Goal: Task Accomplishment & Management: Manage account settings

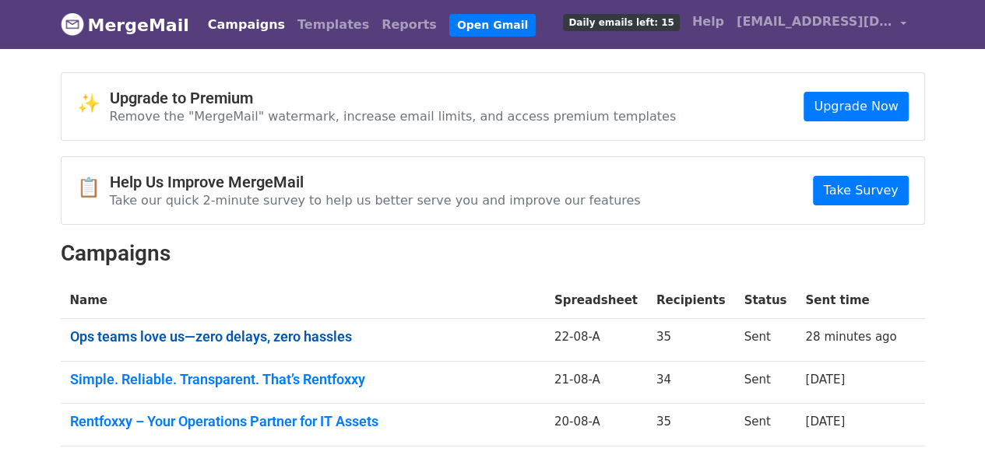
click at [301, 335] on link "Ops teams love us—zero delays, zero hassles" at bounding box center [303, 337] width 466 height 17
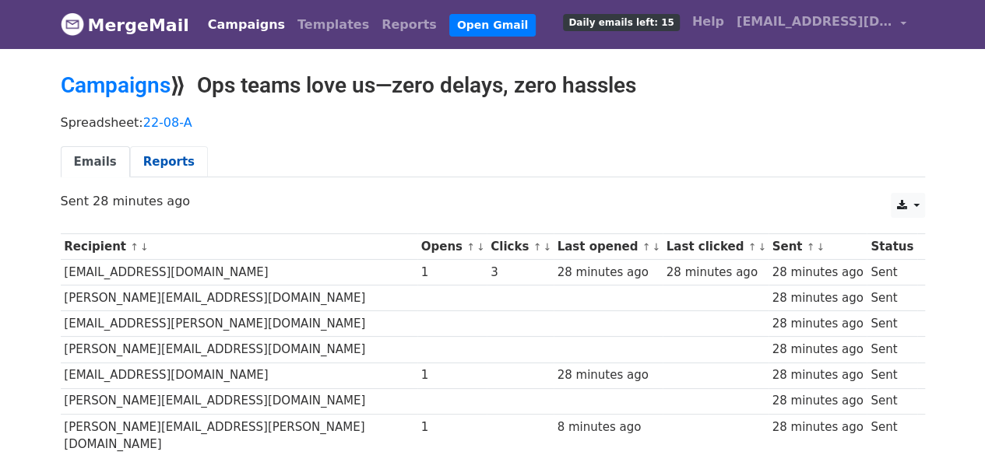
click at [170, 154] on link "Reports" at bounding box center [169, 162] width 78 height 32
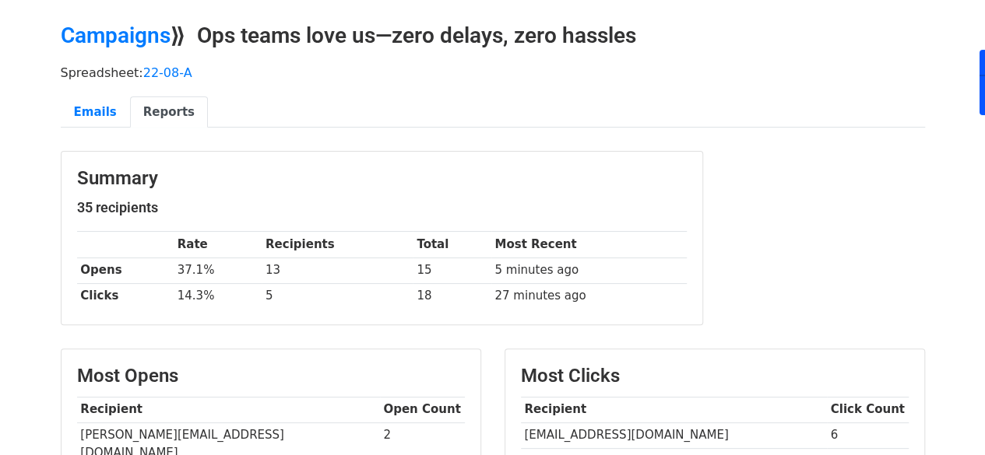
scroll to position [151, 0]
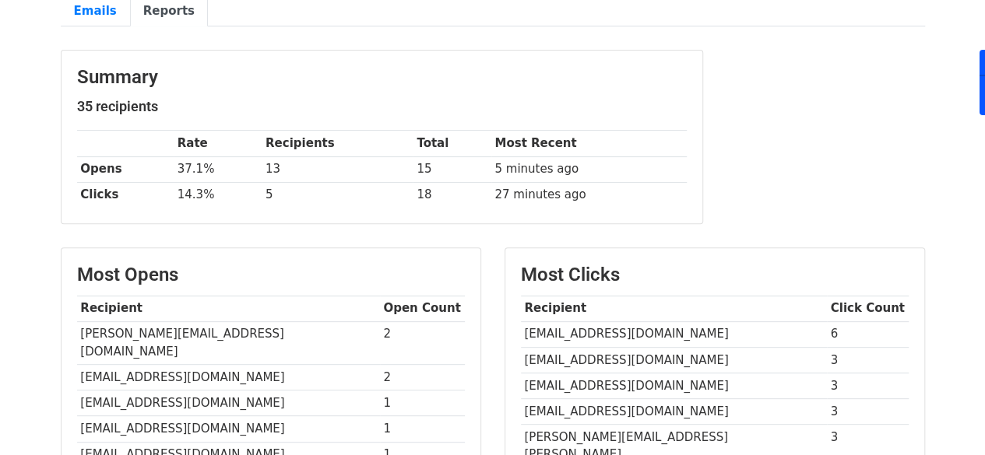
click at [617, 334] on td "[EMAIL_ADDRESS][DOMAIN_NAME]" at bounding box center [674, 335] width 306 height 26
copy tr "[EMAIL_ADDRESS][DOMAIN_NAME]"
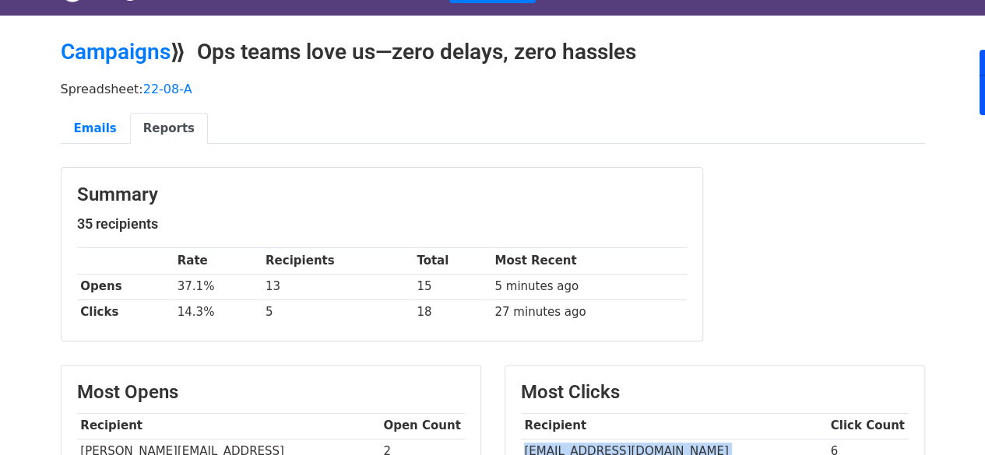
scroll to position [9, 0]
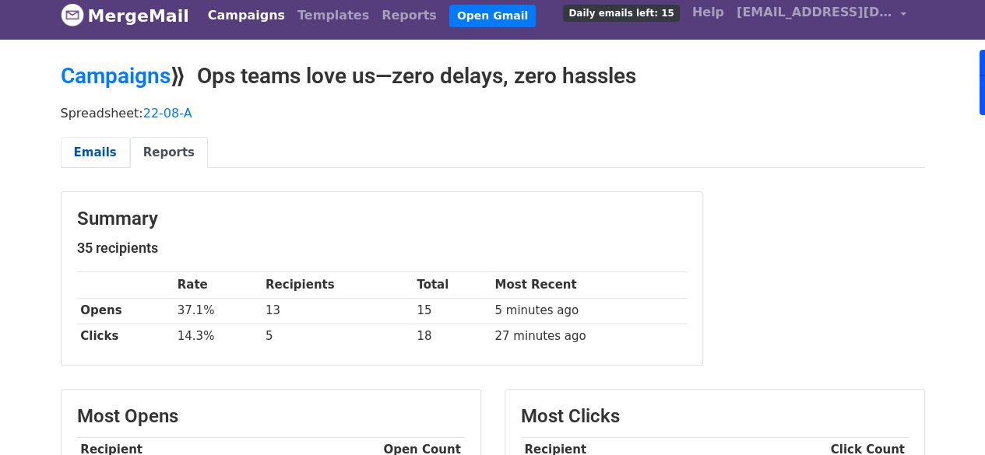
click at [108, 137] on link "Emails" at bounding box center [95, 153] width 69 height 32
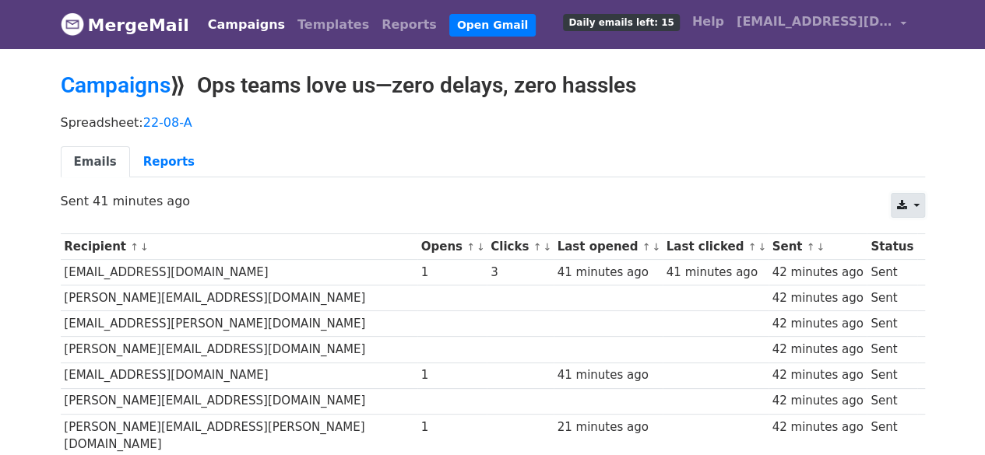
click at [899, 202] on icon at bounding box center [901, 205] width 10 height 11
click at [920, 262] on link "Excel" at bounding box center [927, 266] width 70 height 25
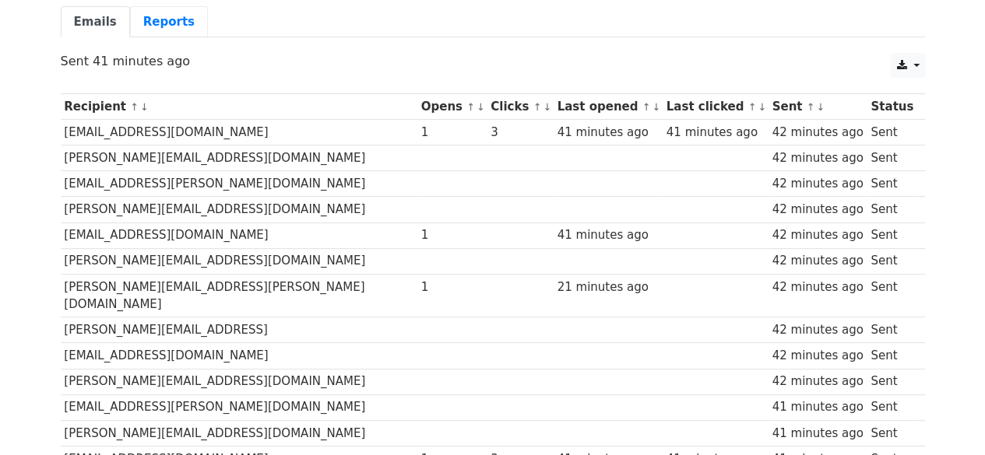
scroll to position [141, 0]
click at [145, 15] on link "Reports" at bounding box center [169, 21] width 78 height 32
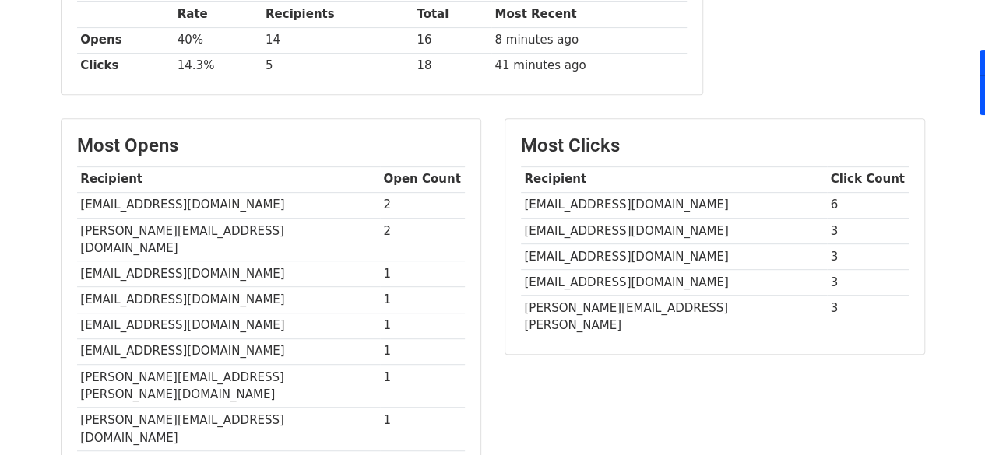
scroll to position [318, 0]
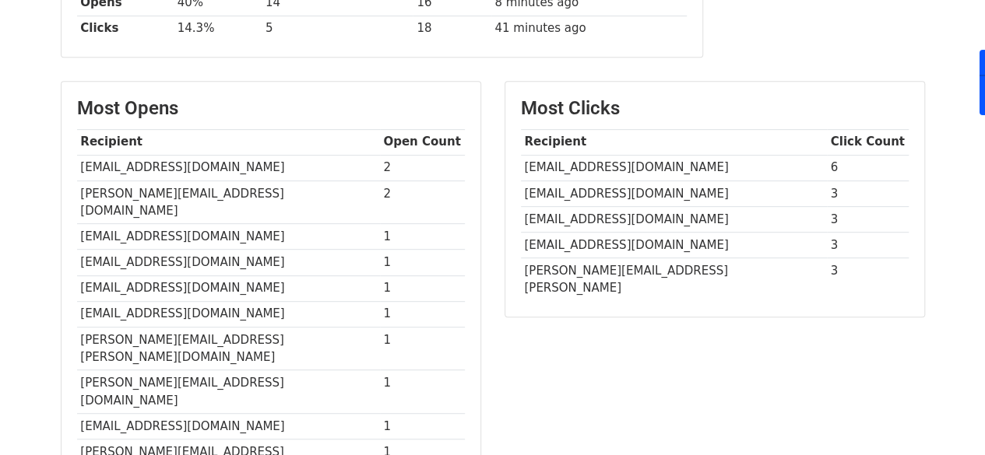
click at [827, 132] on th "Click Count" at bounding box center [868, 142] width 82 height 26
drag, startPoint x: 805, startPoint y: 132, endPoint x: 835, endPoint y: 136, distance: 30.7
click at [835, 136] on th "Click Count" at bounding box center [868, 142] width 82 height 26
copy th "Click Count"
click at [835, 136] on th "Click Count" at bounding box center [868, 142] width 82 height 26
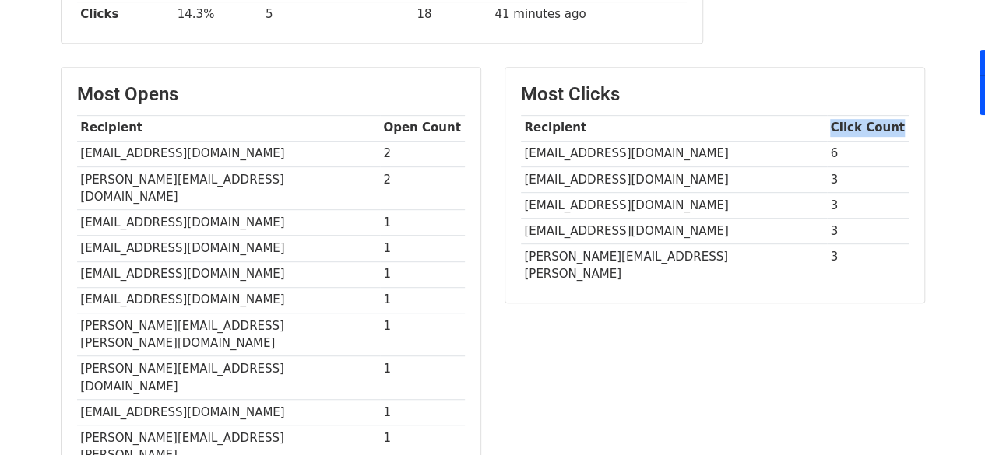
scroll to position [251, 0]
